Goal: Task Accomplishment & Management: Manage account settings

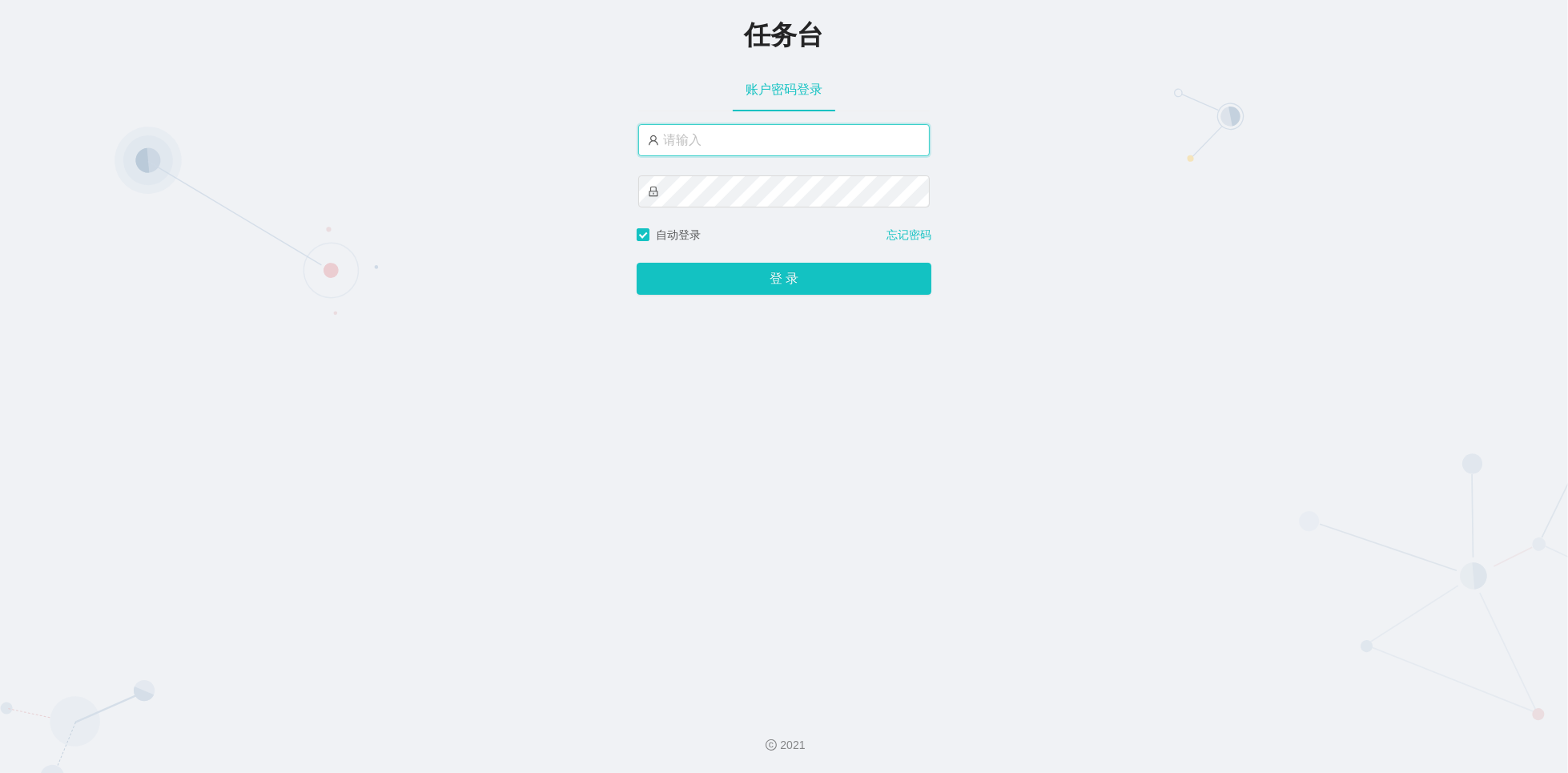
type input "admin"
click at [1195, 396] on div "任务台 账户密码登录 admin 自动登录 忘记密码 登 录" at bounding box center [784, 349] width 1568 height 699
click at [743, 146] on input "admin" at bounding box center [784, 140] width 292 height 32
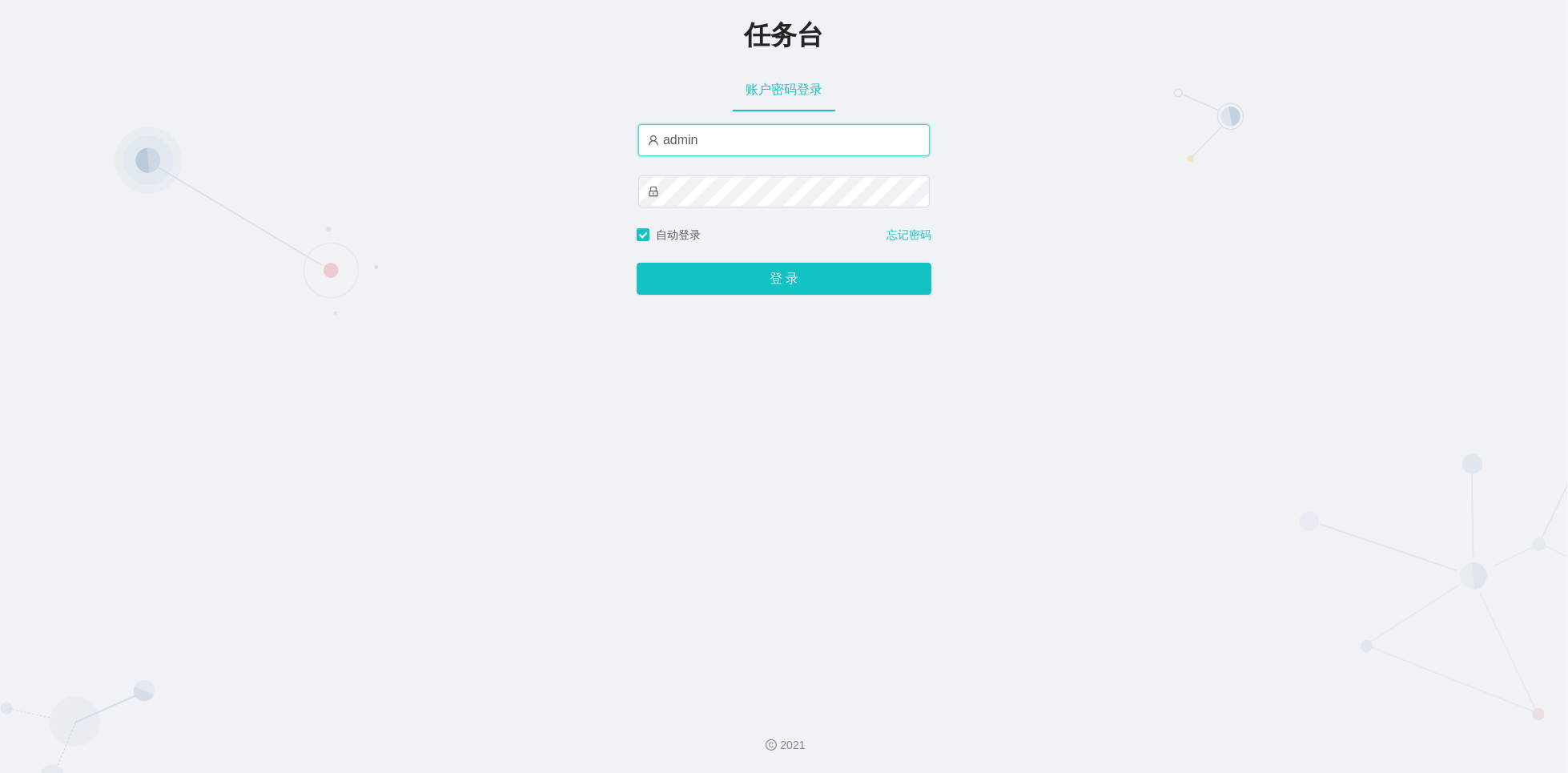
click at [743, 146] on input "admin" at bounding box center [784, 140] width 292 height 32
click at [1155, 375] on div "任务台 账户密码登录 admin 自动登录 忘记密码 登 录" at bounding box center [784, 349] width 1568 height 699
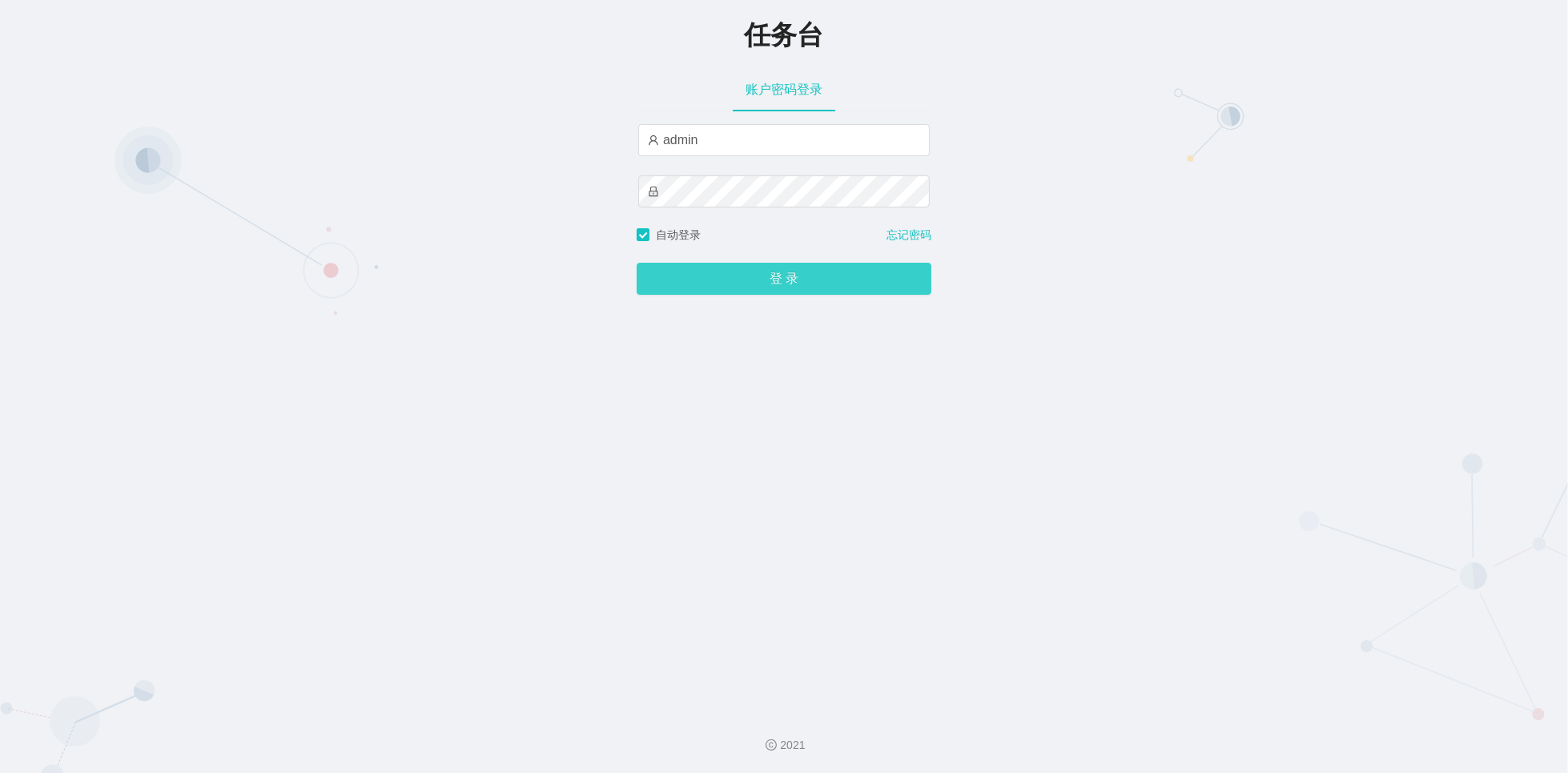
click at [681, 282] on button "登 录" at bounding box center [784, 278] width 295 height 32
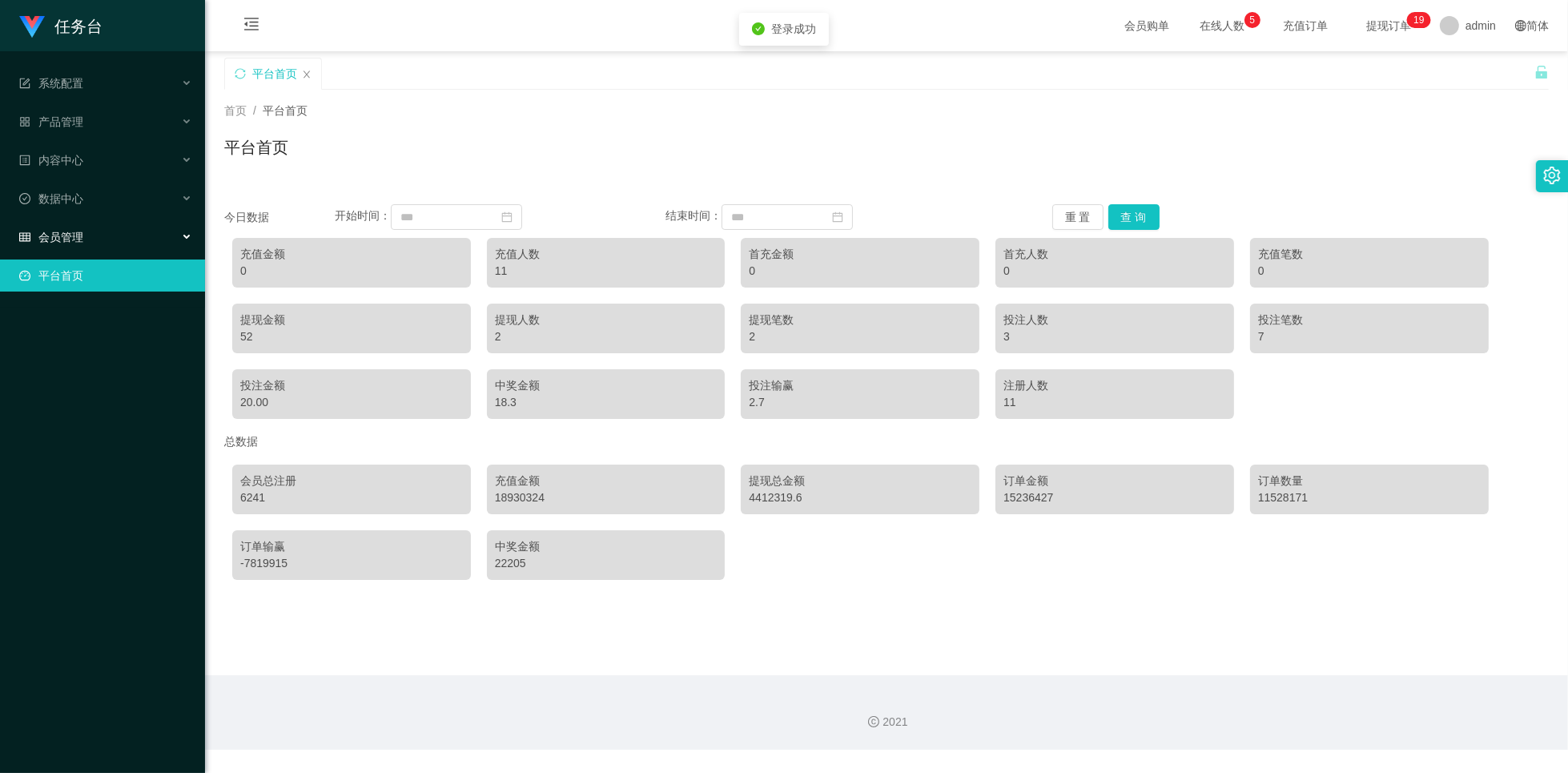
click at [186, 242] on div "会员管理" at bounding box center [102, 237] width 205 height 32
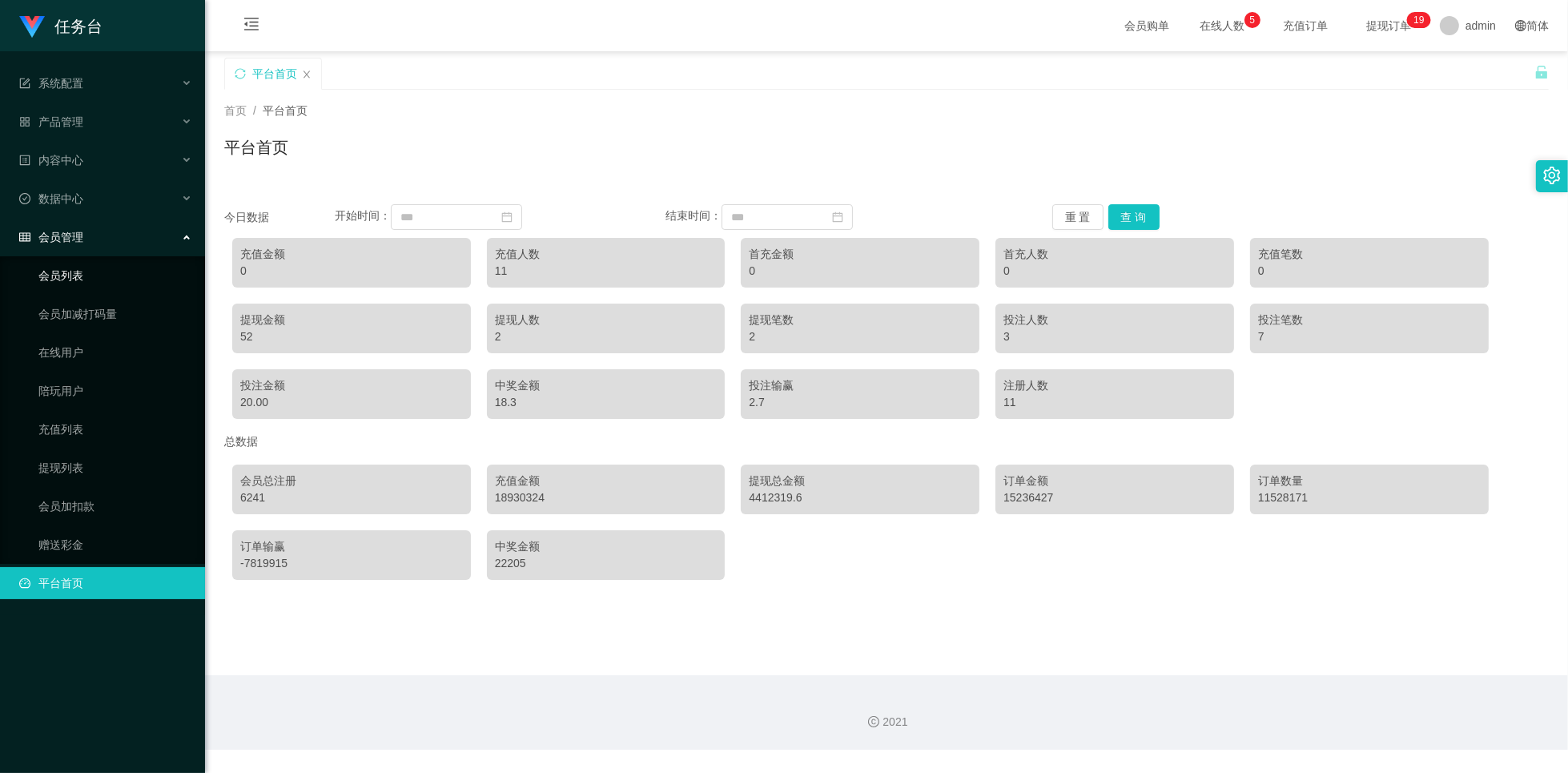
click at [72, 275] on link "会员列表" at bounding box center [115, 275] width 154 height 32
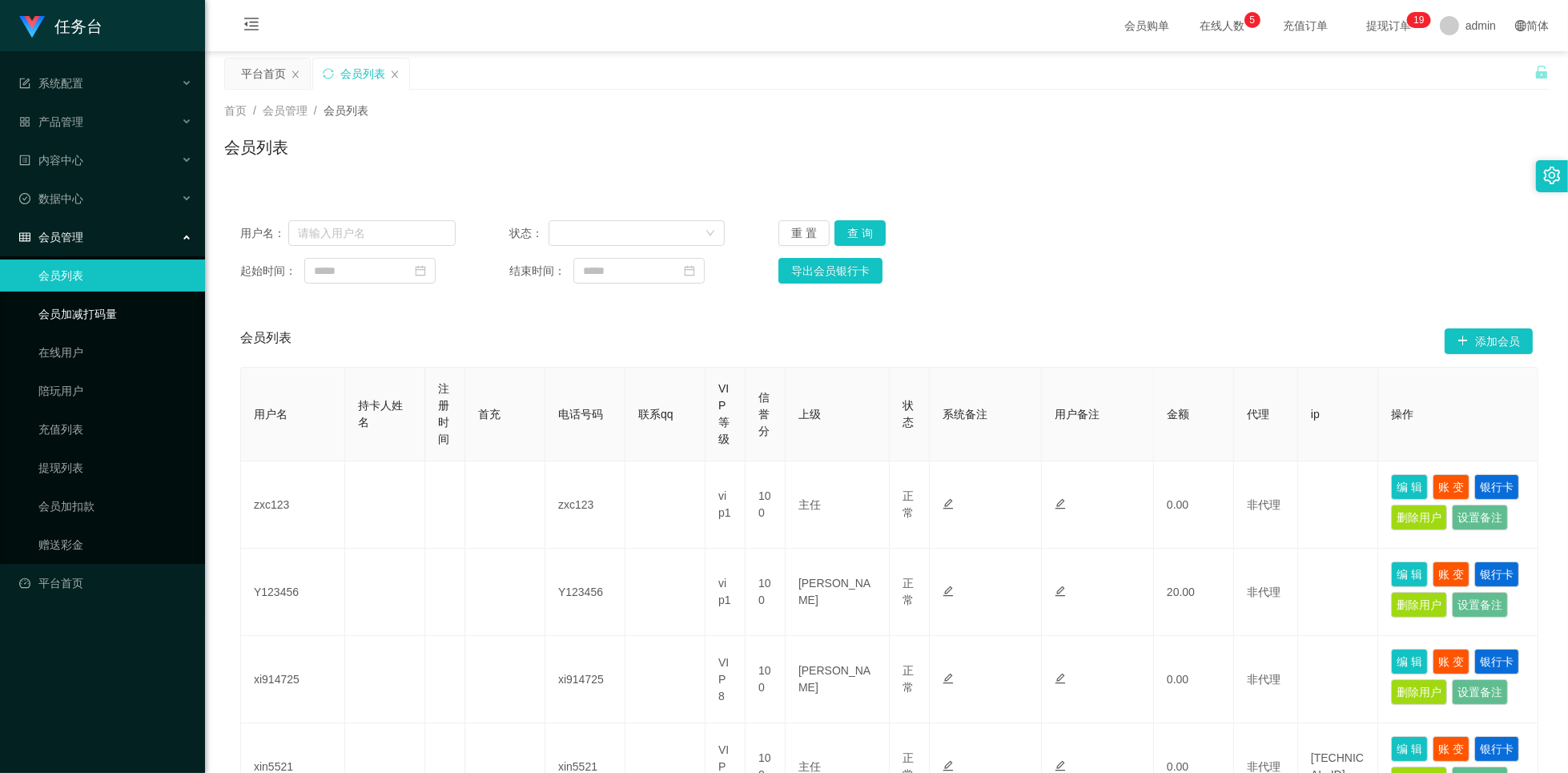
click at [102, 317] on link "会员加减打码量" at bounding box center [115, 314] width 154 height 32
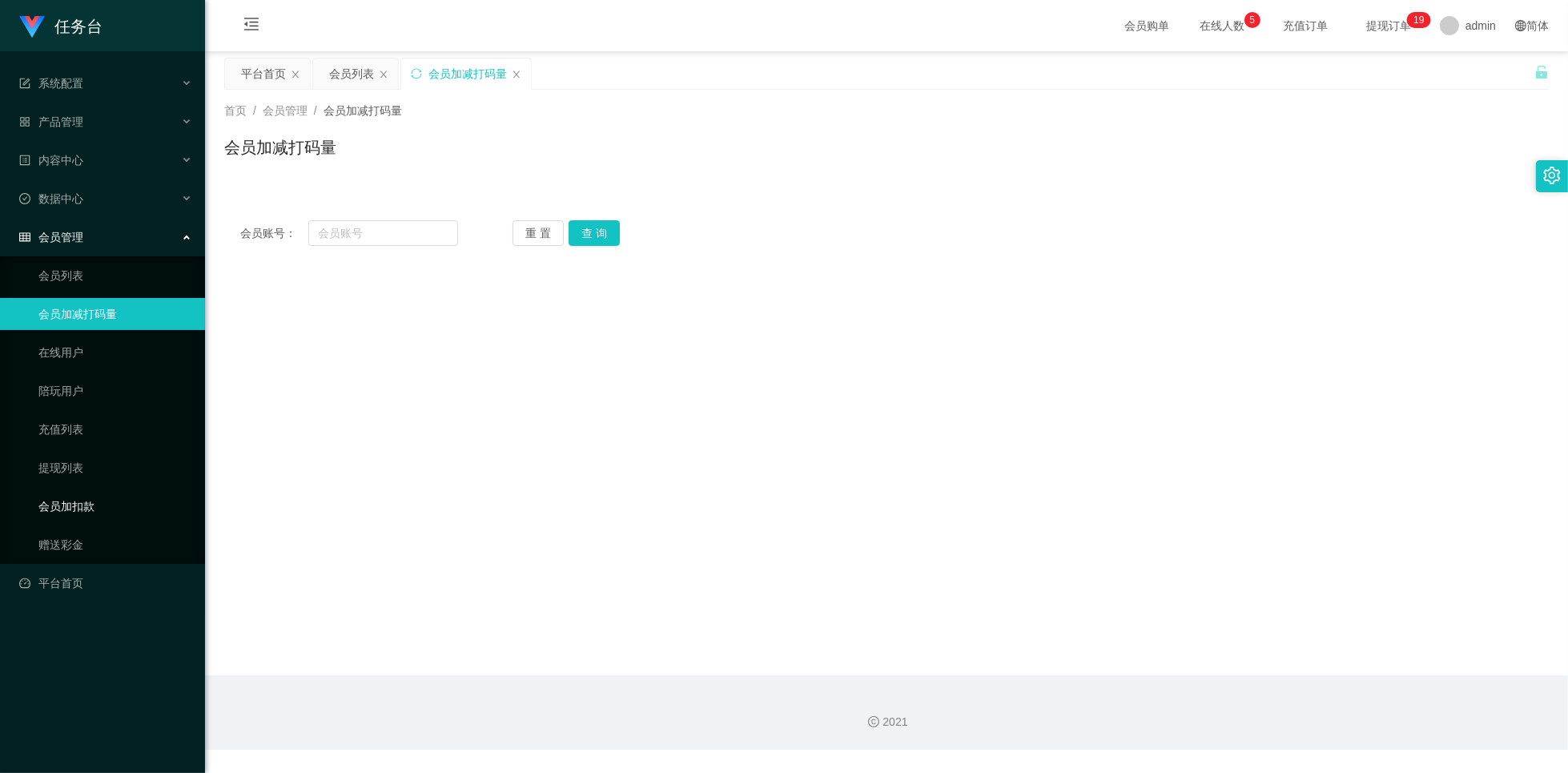
click at [74, 509] on link "会员加扣款" at bounding box center [115, 506] width 154 height 32
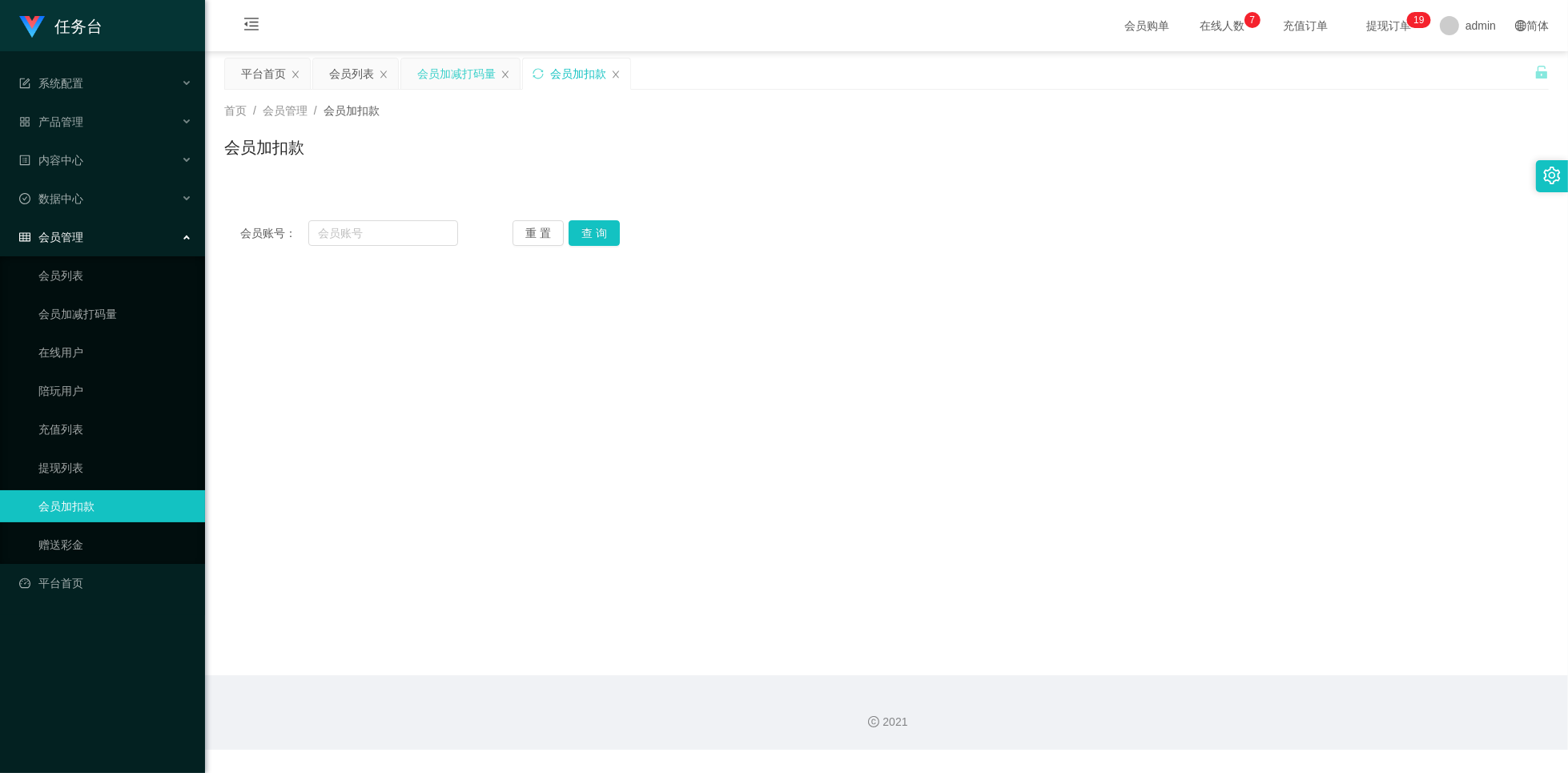
drag, startPoint x: 565, startPoint y: 81, endPoint x: 433, endPoint y: 83, distance: 132.0
click at [433, 83] on div "平台首页 会员列表 会员加减打码量 会员加扣款" at bounding box center [428, 86] width 409 height 56
click at [60, 547] on link "赠送彩金" at bounding box center [115, 544] width 154 height 32
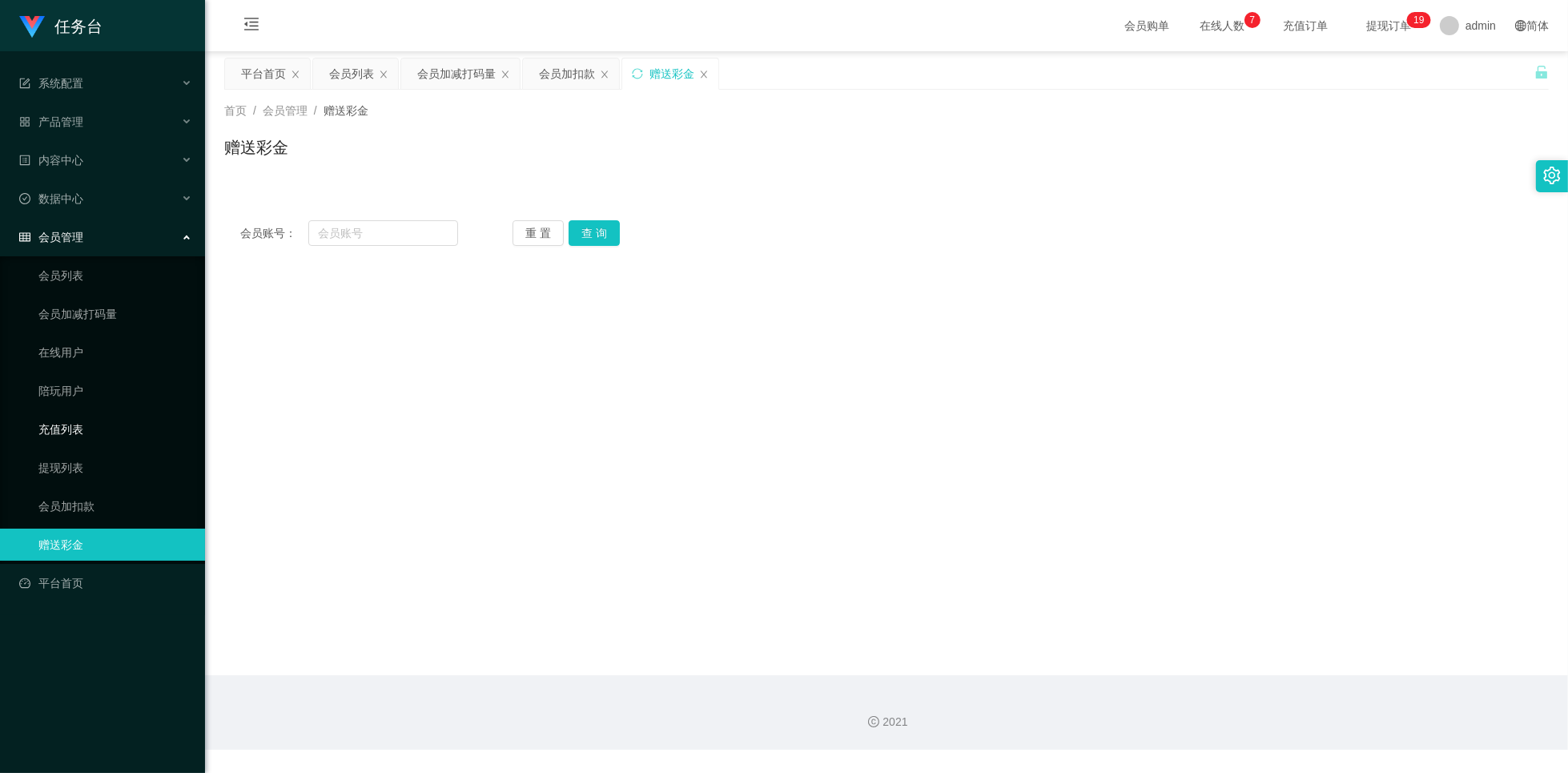
click at [66, 433] on link "充值列表" at bounding box center [115, 429] width 154 height 32
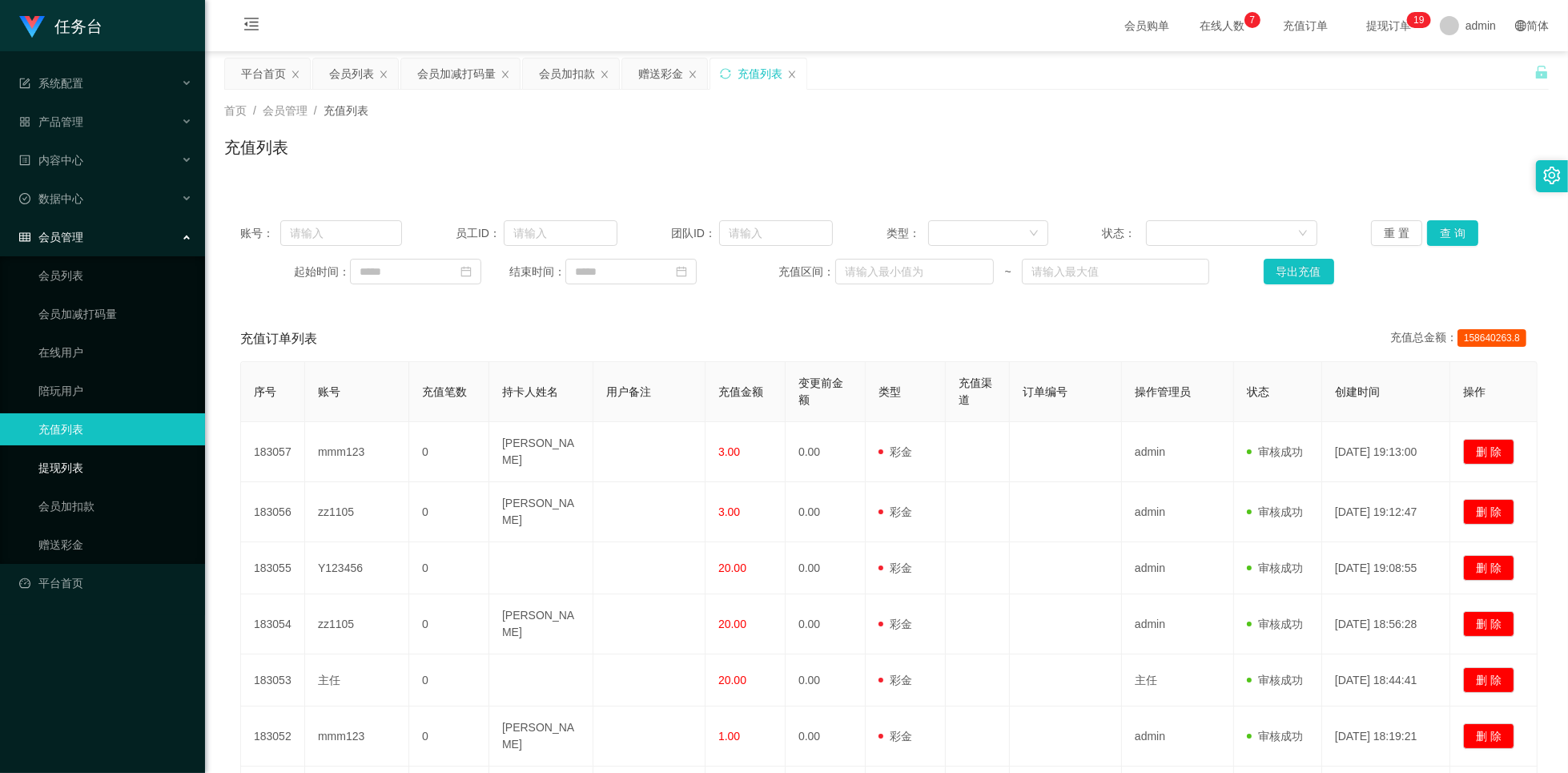
click at [67, 471] on link "提现列表" at bounding box center [115, 467] width 154 height 32
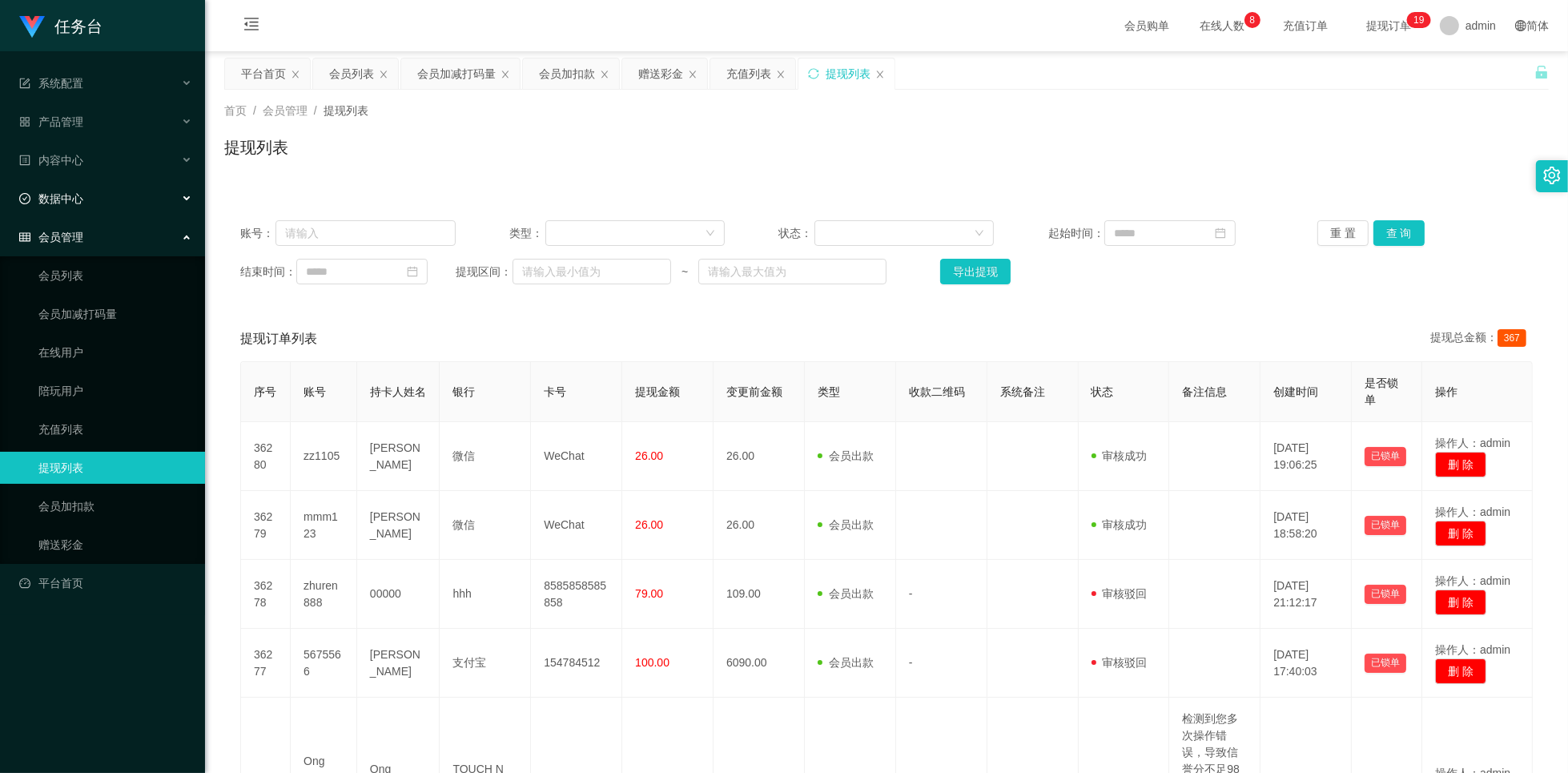
click at [184, 198] on div "数据中心" at bounding box center [102, 198] width 205 height 32
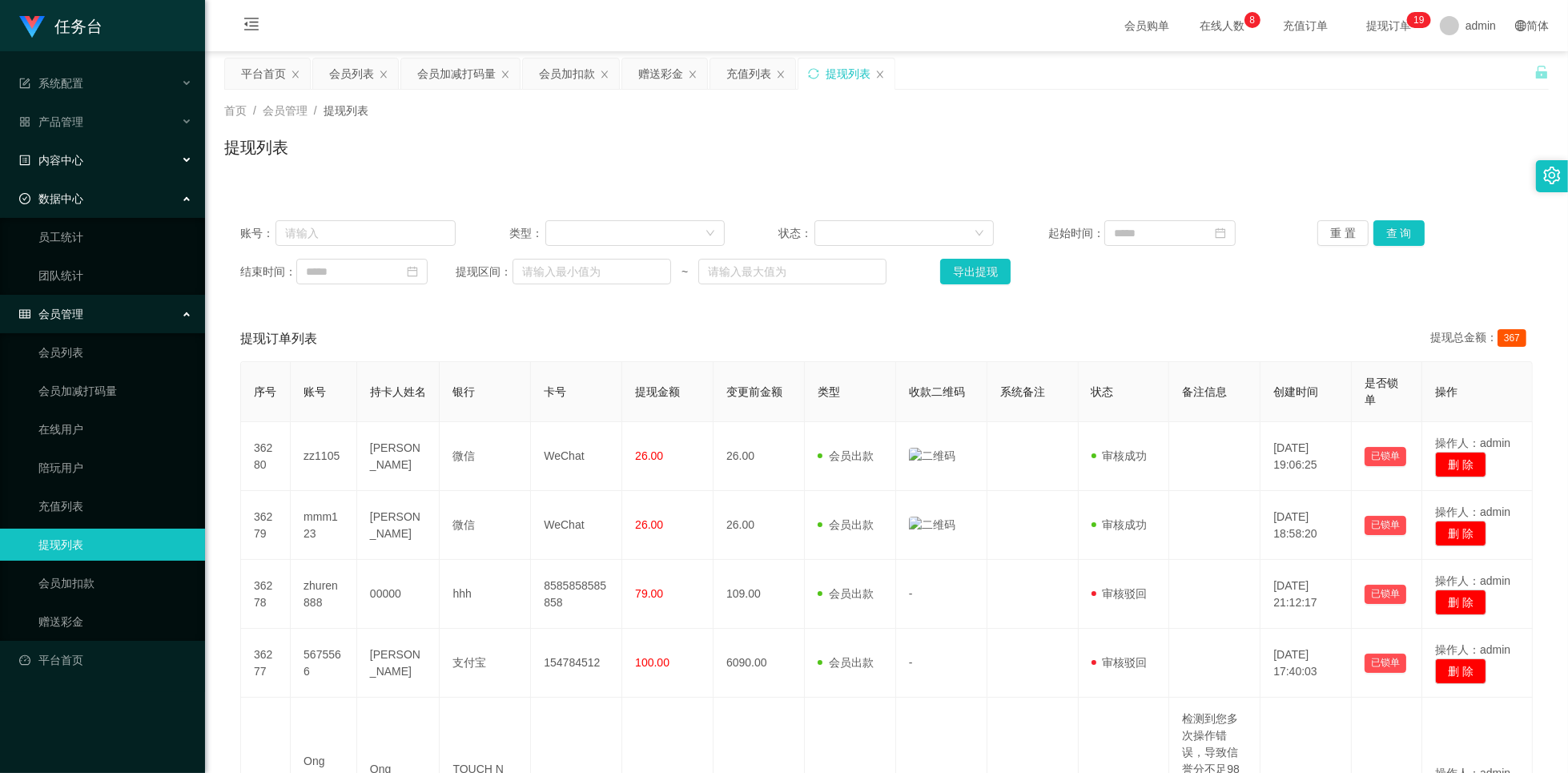
click at [187, 160] on icon at bounding box center [188, 160] width 8 height 0
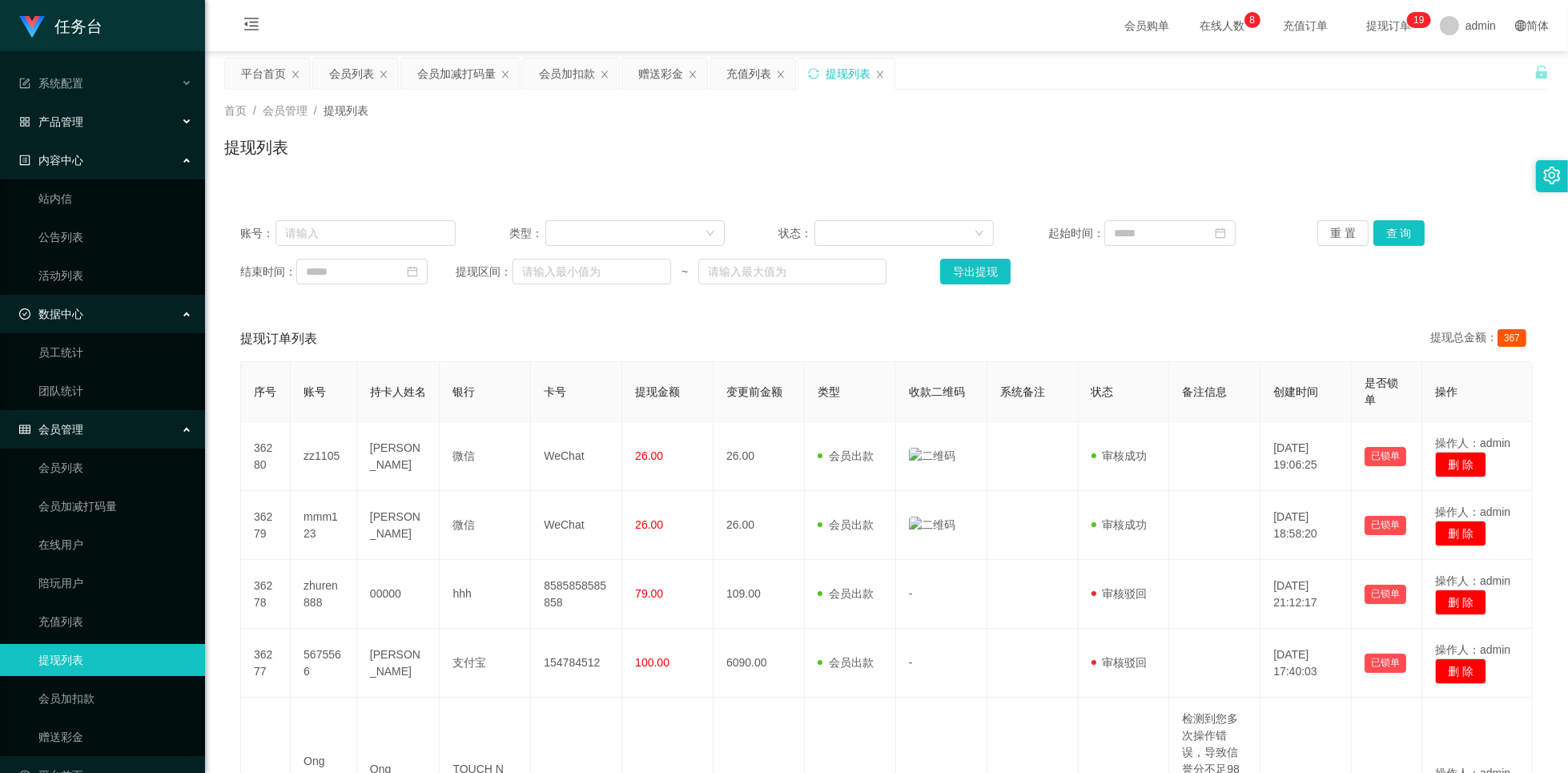
click at [184, 122] on icon at bounding box center [188, 122] width 8 height 0
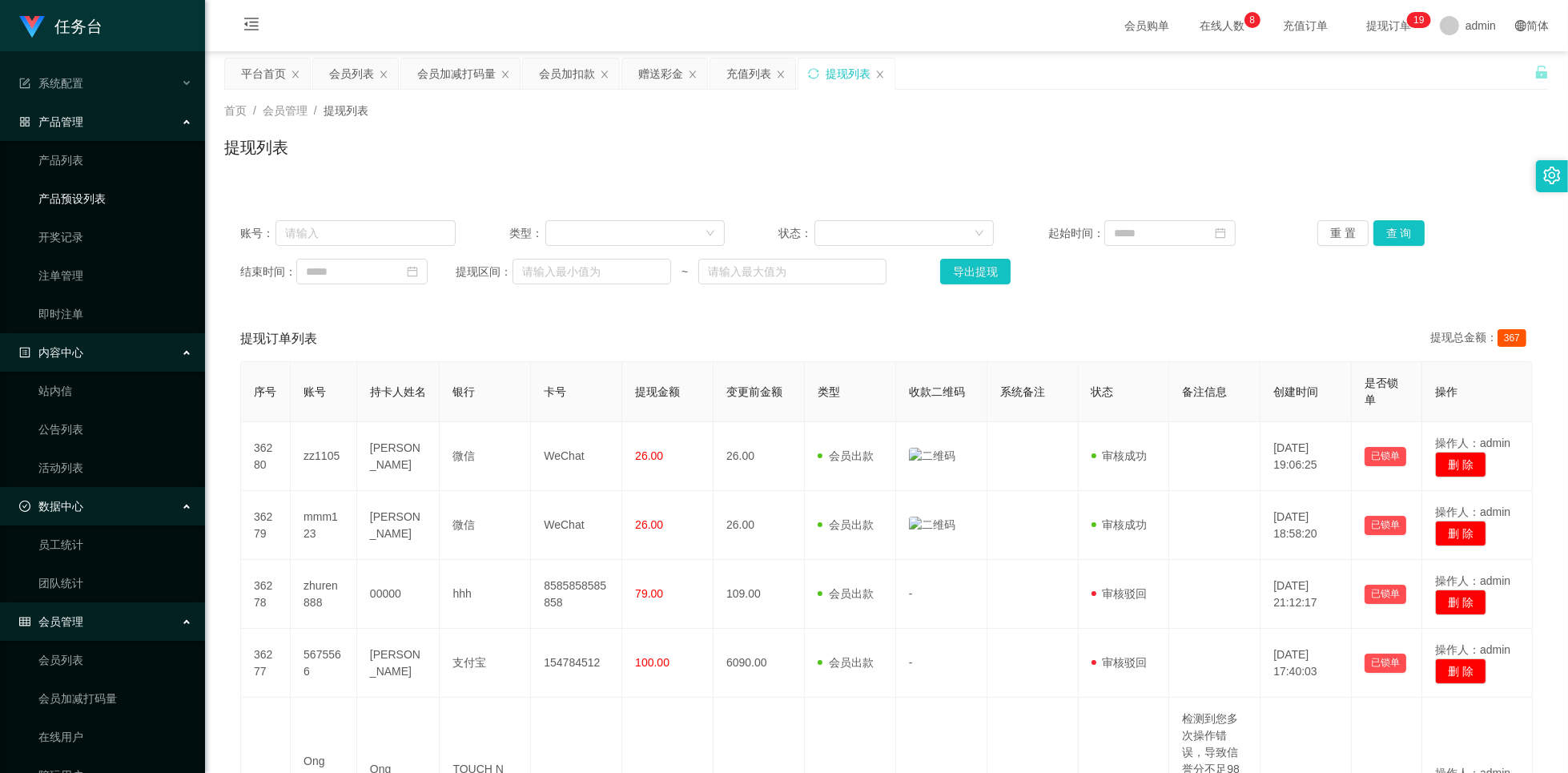
click at [87, 199] on link "产品预设列表" at bounding box center [115, 198] width 154 height 32
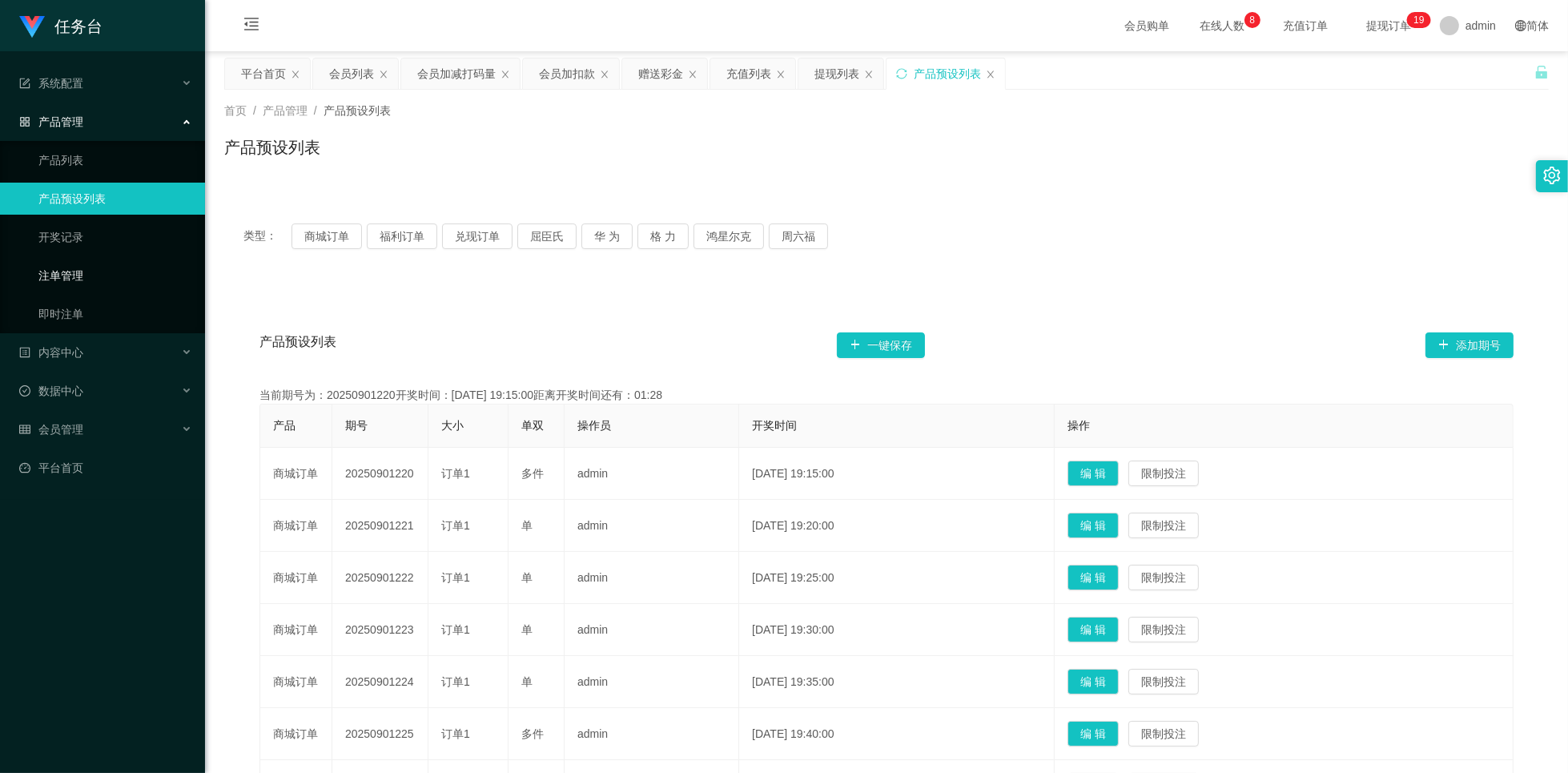
click at [73, 278] on link "注单管理" at bounding box center [115, 275] width 154 height 32
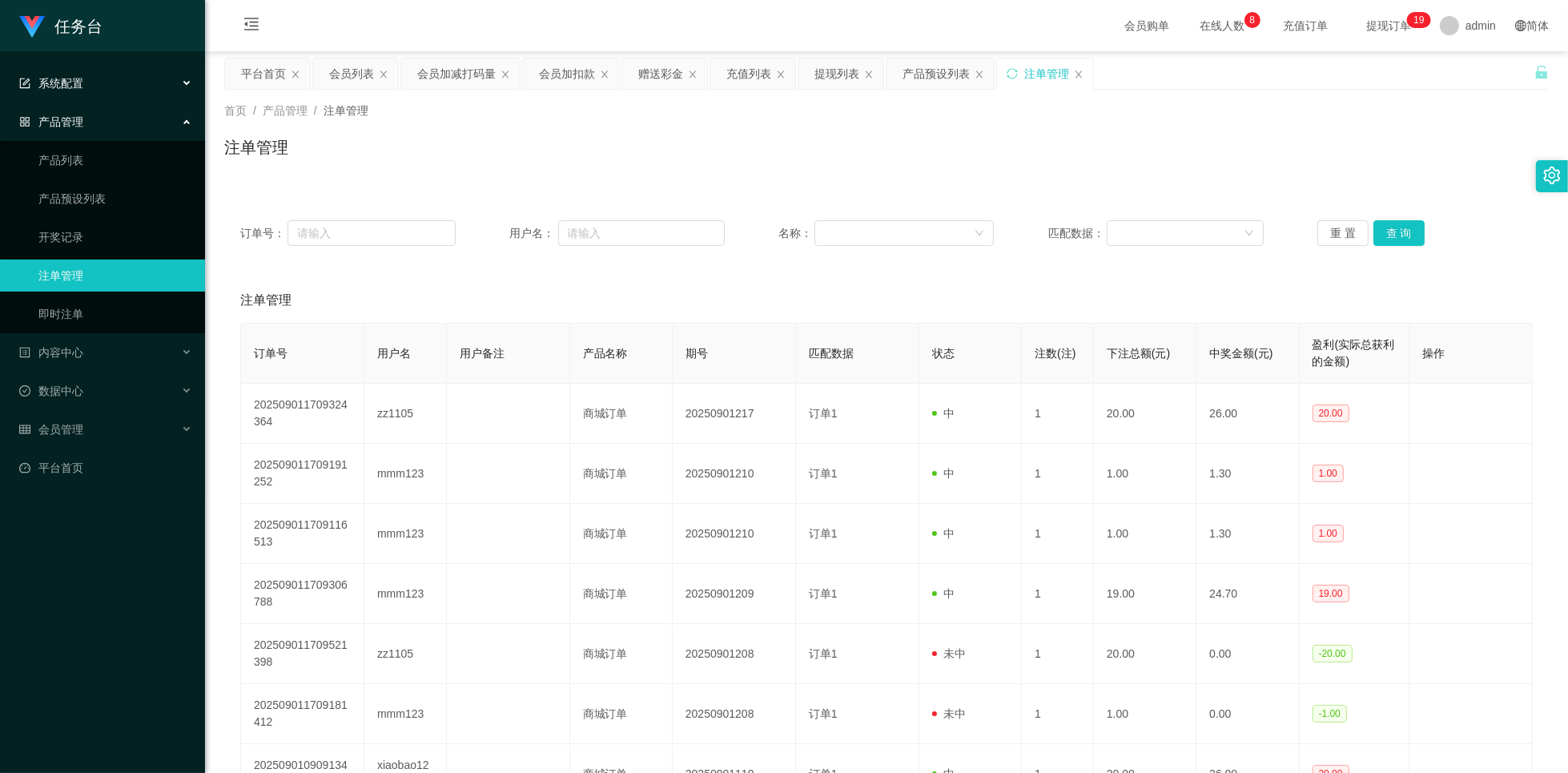
click at [188, 83] on icon at bounding box center [188, 83] width 8 height 0
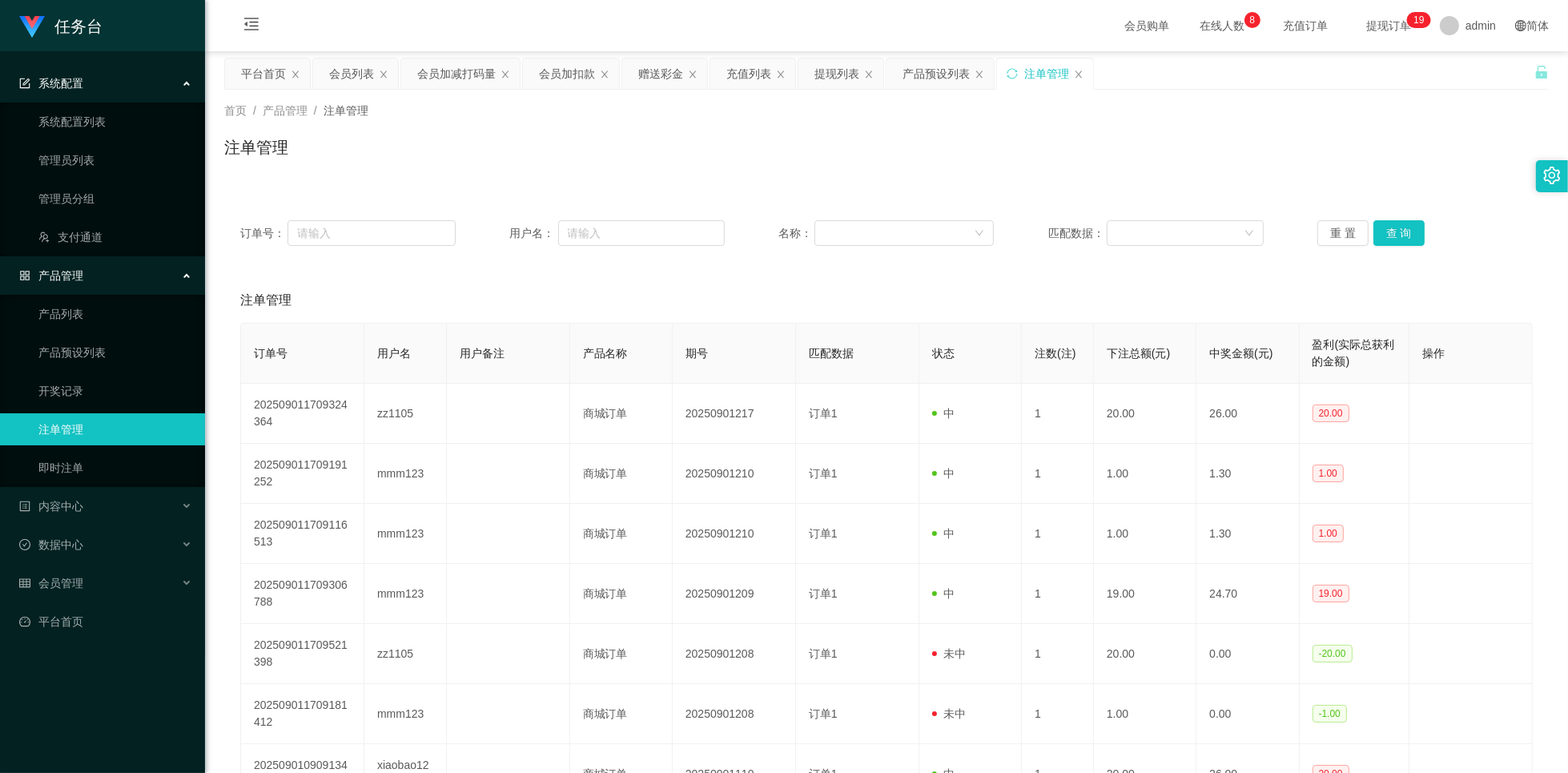
click at [635, 156] on div "注单管理" at bounding box center [886, 154] width 1325 height 37
drag, startPoint x: 1530, startPoint y: 69, endPoint x: 1511, endPoint y: 83, distance: 23.6
click at [1536, 71] on icon "图标: unlock" at bounding box center [1542, 72] width 11 height 13
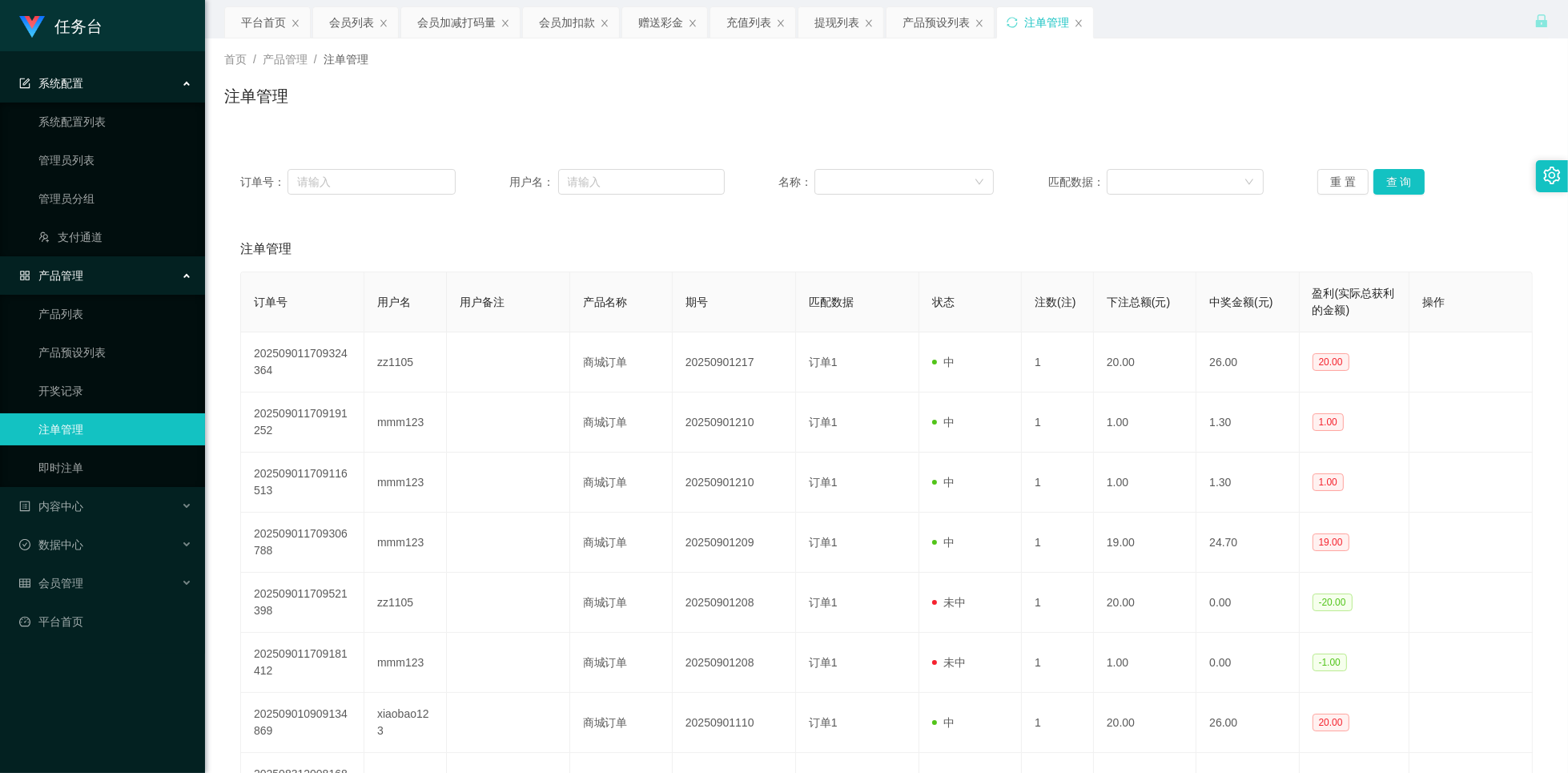
click at [841, 101] on div "注单管理" at bounding box center [886, 102] width 1325 height 37
click at [931, 28] on div "产品预设列表" at bounding box center [936, 22] width 67 height 30
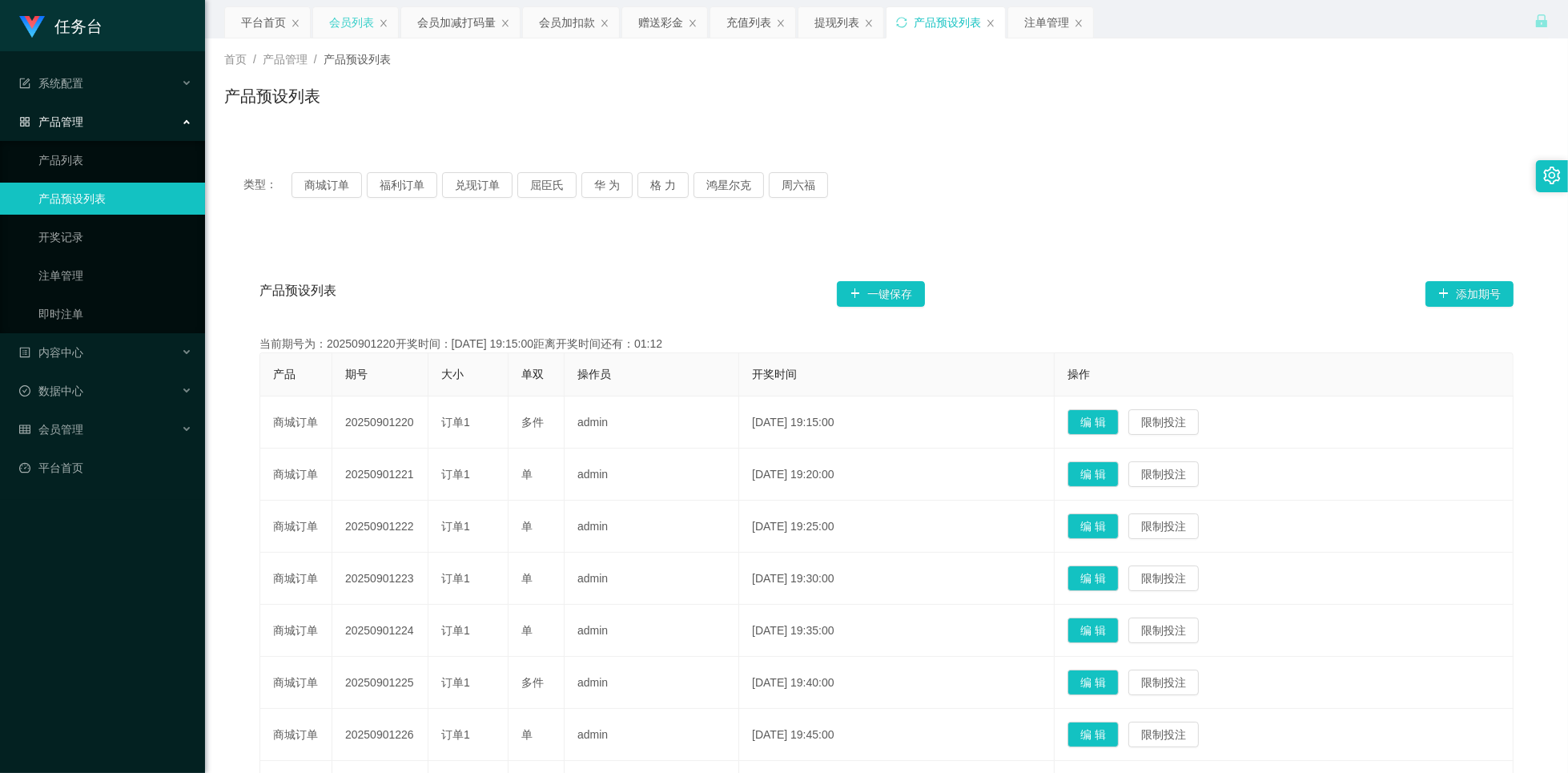
drag, startPoint x: 352, startPoint y: 21, endPoint x: 351, endPoint y: 38, distance: 17.0
click at [352, 20] on div "会员列表" at bounding box center [351, 22] width 45 height 30
